Goal: Transaction & Acquisition: Purchase product/service

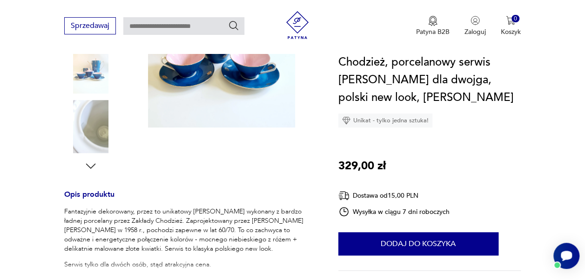
scroll to position [279, 0]
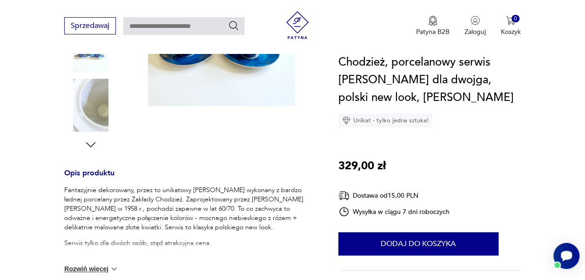
click at [115, 265] on img at bounding box center [113, 269] width 9 height 9
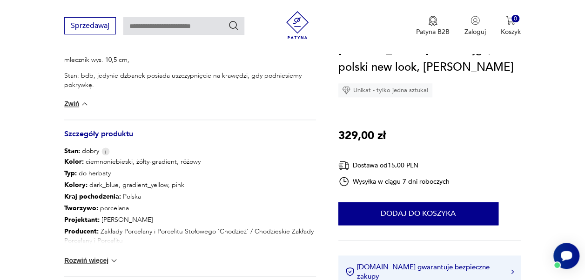
scroll to position [512, 0]
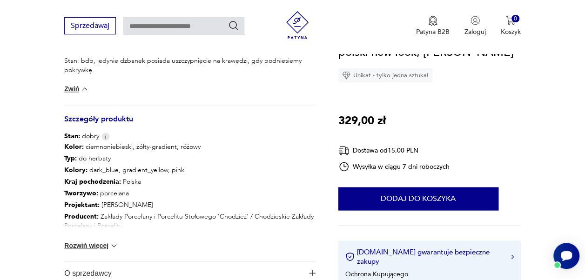
click at [101, 241] on button "Rozwiń więcej" at bounding box center [91, 245] width 54 height 9
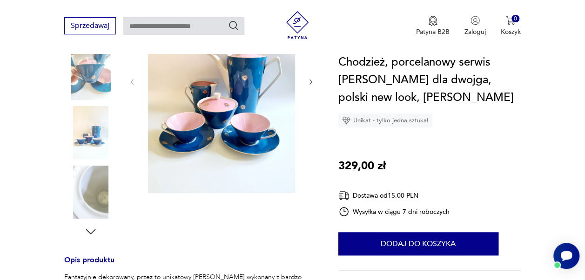
scroll to position [186, 0]
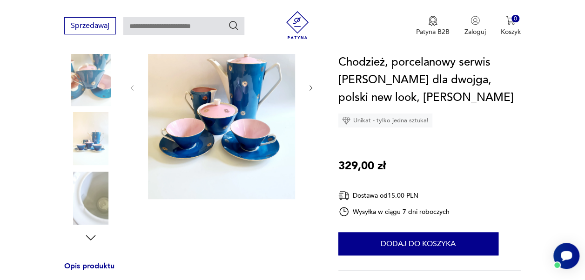
click at [101, 185] on img at bounding box center [90, 198] width 53 height 53
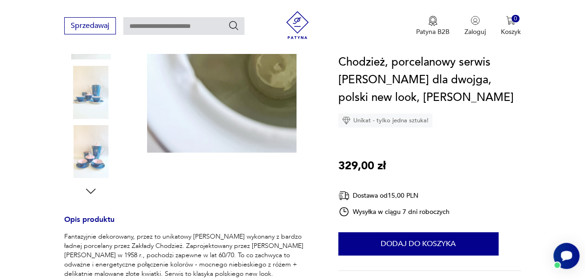
click at [93, 185] on icon "button" at bounding box center [91, 191] width 14 height 14
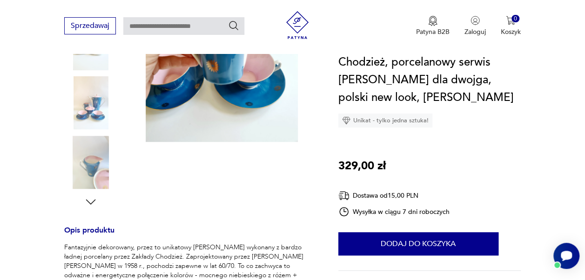
scroll to position [222, 0]
click at [93, 185] on div at bounding box center [90, 74] width 53 height 270
click at [93, 196] on icon "button" at bounding box center [91, 203] width 14 height 14
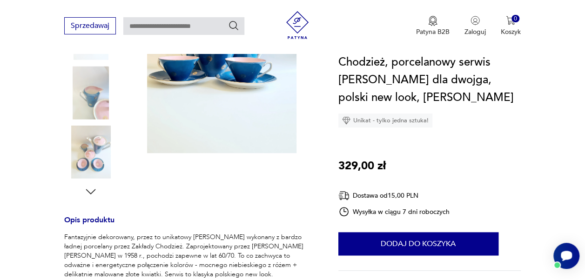
scroll to position [233, 0]
click at [90, 187] on icon "button" at bounding box center [91, 191] width 14 height 14
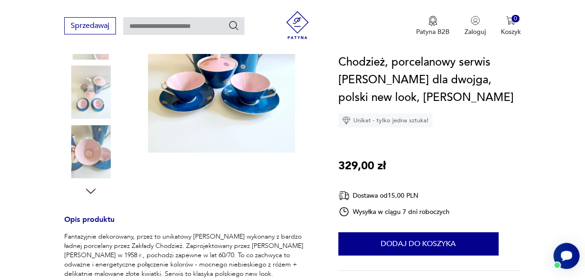
click at [92, 184] on icon "button" at bounding box center [91, 191] width 14 height 14
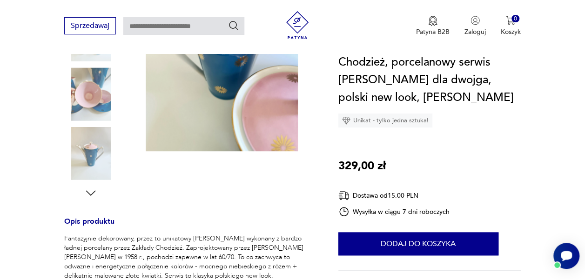
click at [92, 186] on icon "button" at bounding box center [91, 193] width 14 height 14
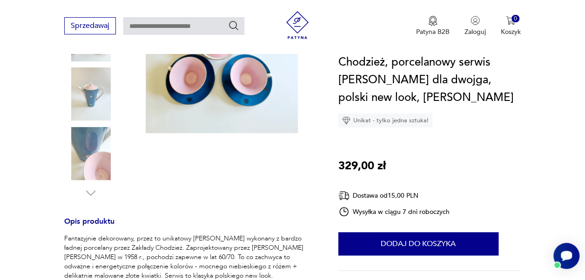
scroll to position [222, 0]
